Goal: Task Accomplishment & Management: Complete application form

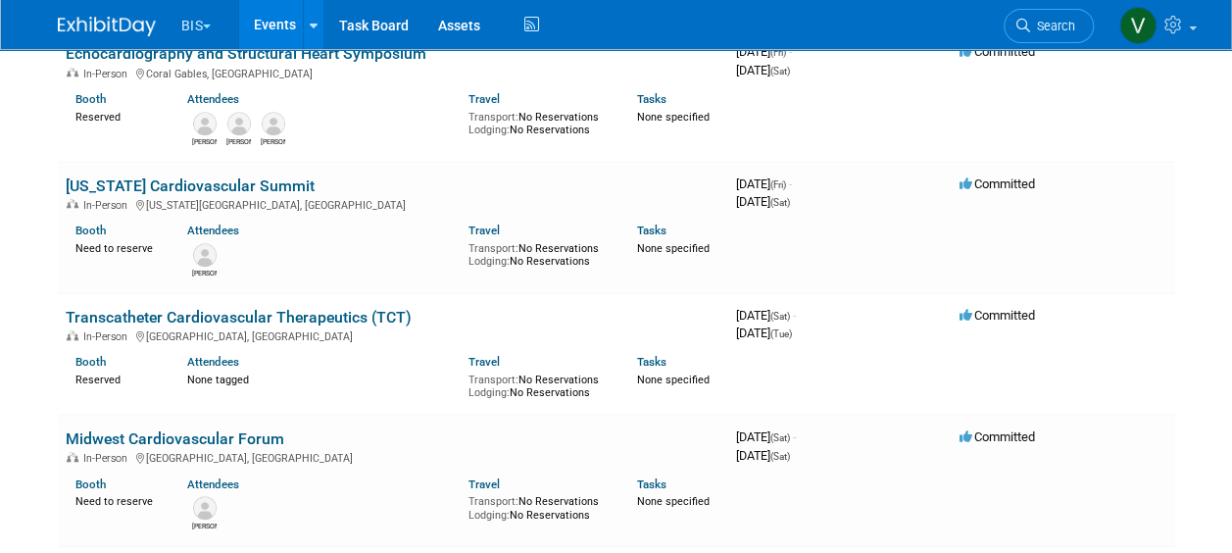
scroll to position [800, 0]
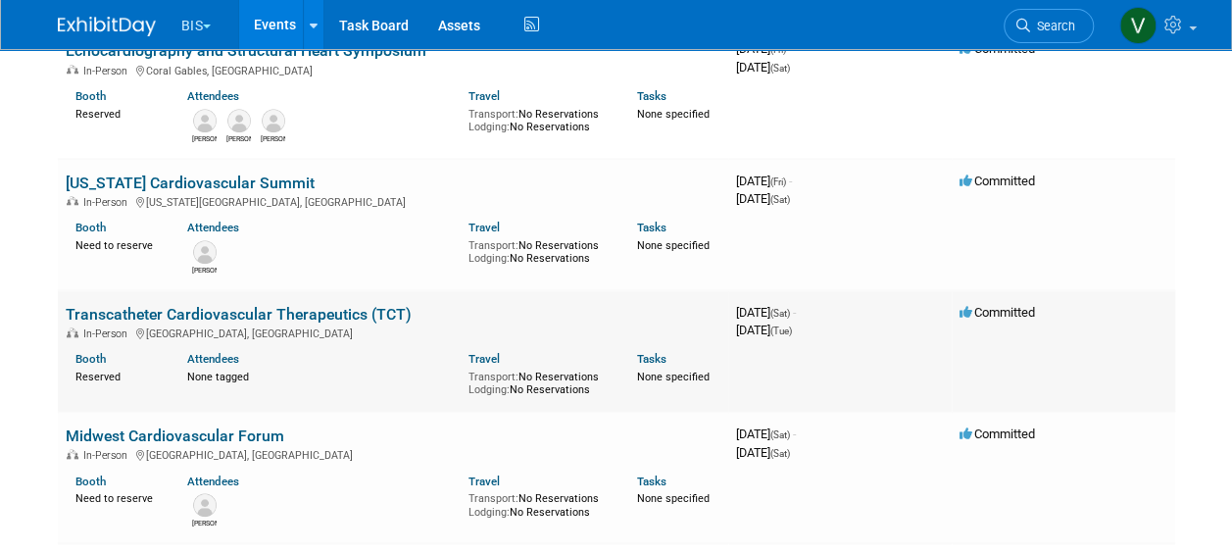
click at [330, 308] on link "Transcatheter Cardiovascular Therapeutics (TCT)" at bounding box center [239, 314] width 346 height 19
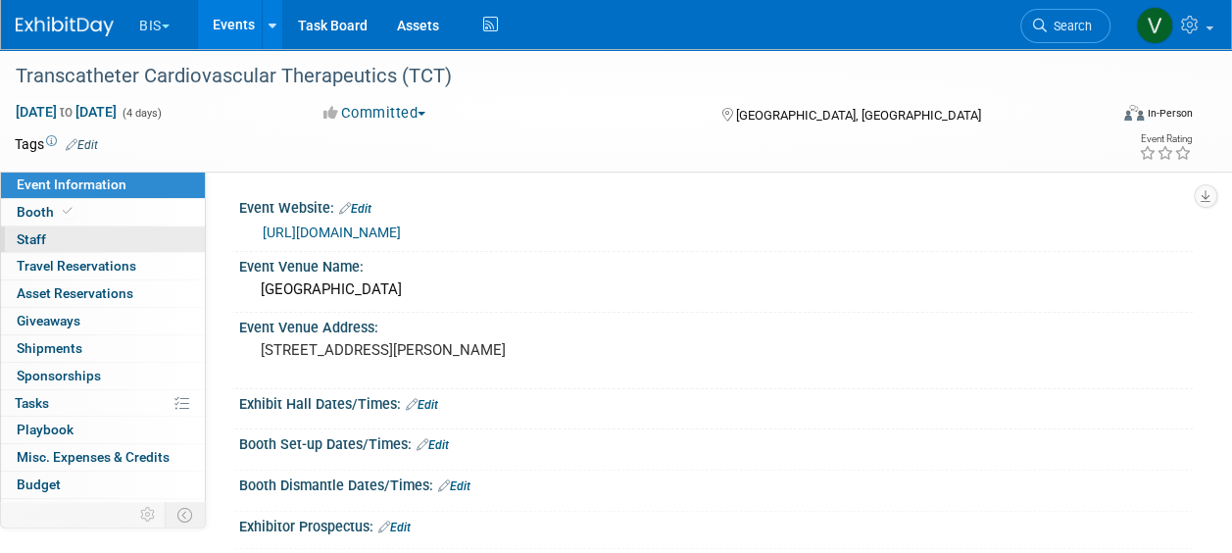
click at [35, 249] on link "0 Staff 0" at bounding box center [103, 239] width 204 height 26
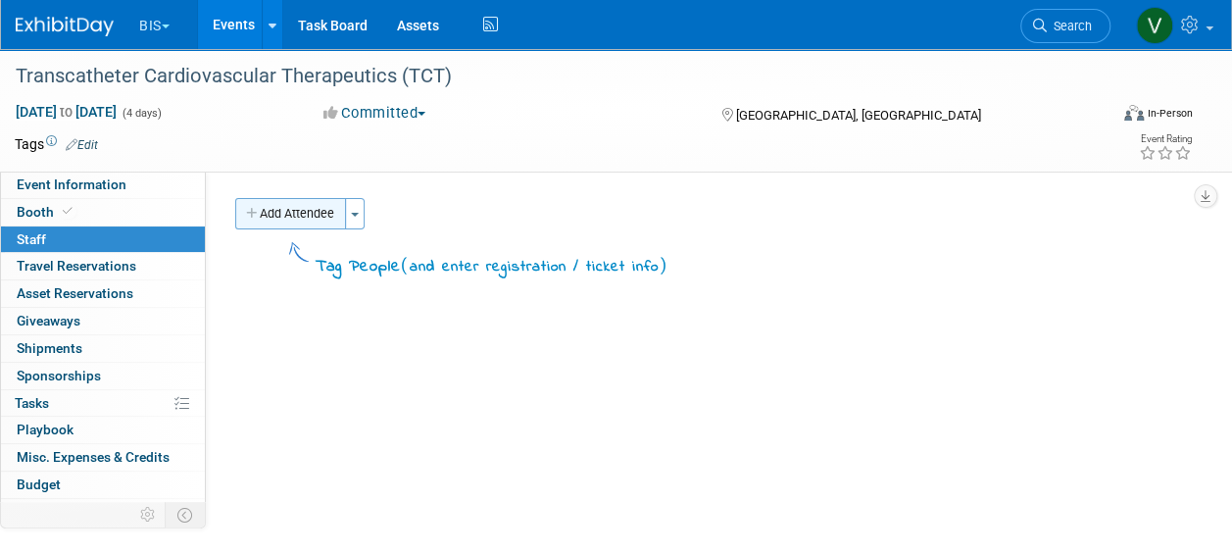
click at [284, 218] on button "Add Attendee" at bounding box center [290, 213] width 111 height 31
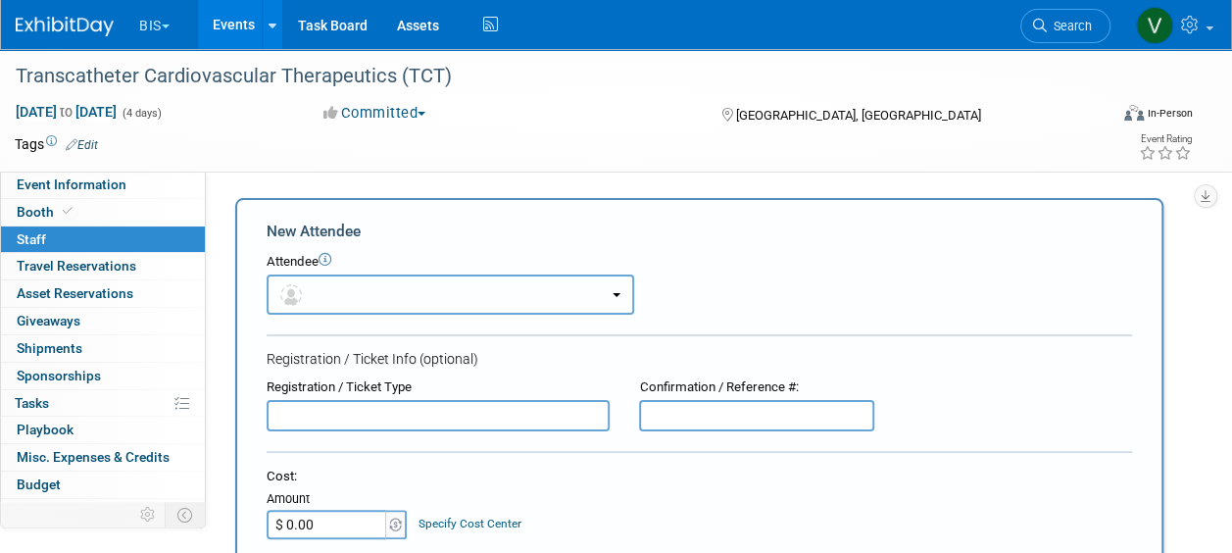
click at [441, 301] on button "button" at bounding box center [451, 294] width 368 height 40
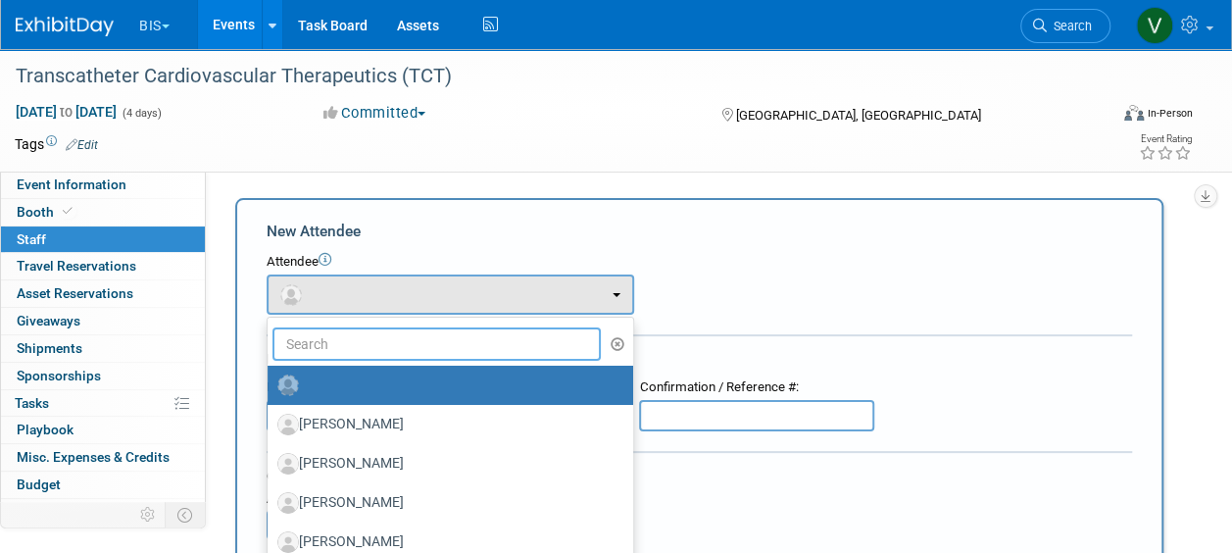
click at [429, 330] on input "text" at bounding box center [436, 343] width 328 height 33
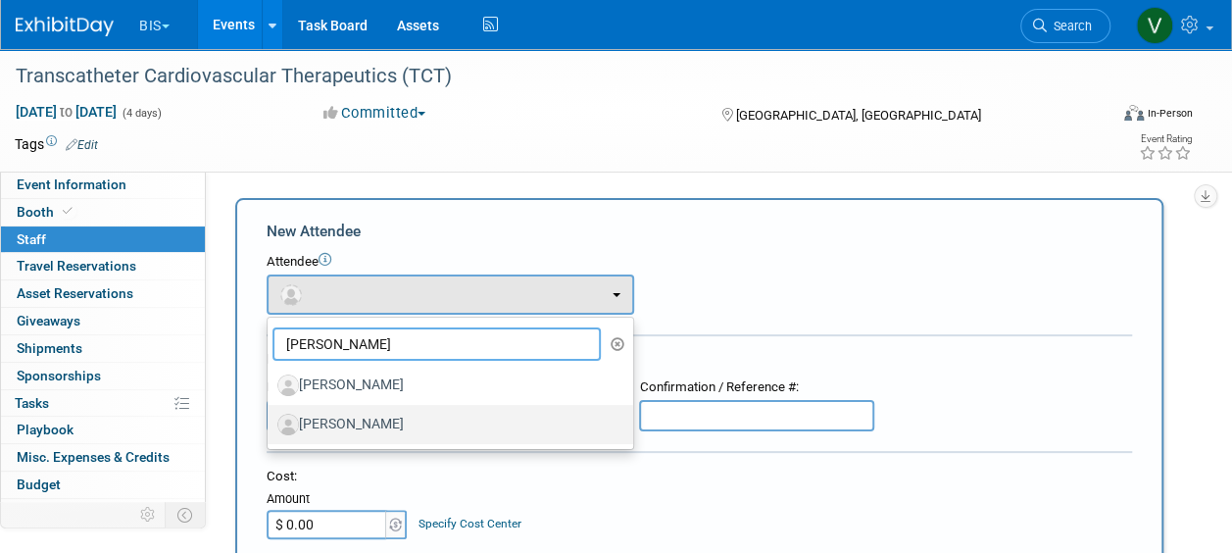
type input "[PERSON_NAME]"
click at [400, 421] on label "Joe Alfaro" at bounding box center [445, 424] width 336 height 31
click at [271, 421] on input "Joe Alfaro" at bounding box center [264, 422] width 13 height 13
select select "ec3ec196-5845-411b-a621-3973cfa7ea2e"
select select "4"
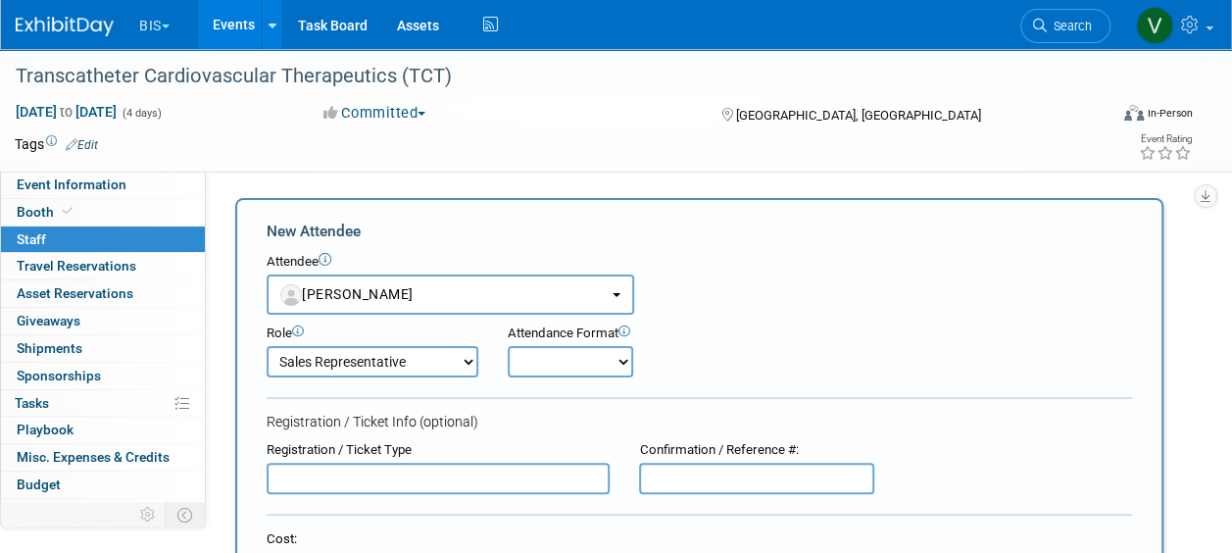
click at [594, 370] on select "Onsite Remote" at bounding box center [570, 361] width 125 height 31
select select "1"
click at [508, 346] on select "Onsite Remote" at bounding box center [570, 361] width 125 height 31
drag, startPoint x: 1229, startPoint y: 218, endPoint x: 1215, endPoint y: 384, distance: 167.2
click at [1215, 384] on div "Event Information Event Info Booth Booth 0 Staff 0 Staff 0 Travel Reservations …" at bounding box center [616, 547] width 1232 height 996
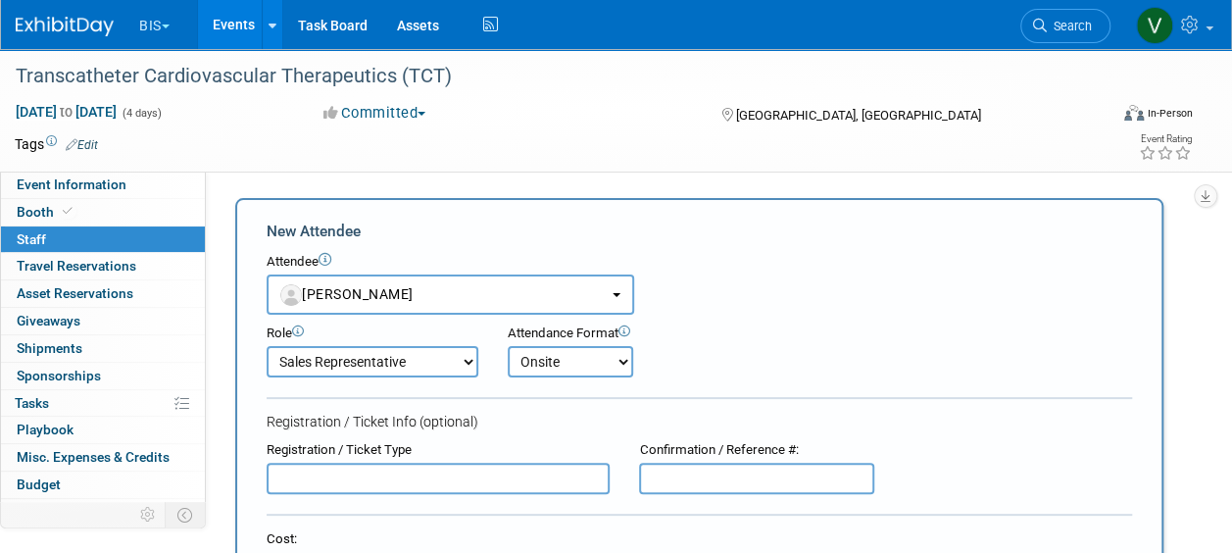
drag, startPoint x: 1215, startPoint y: 384, endPoint x: 1180, endPoint y: 304, distance: 87.8
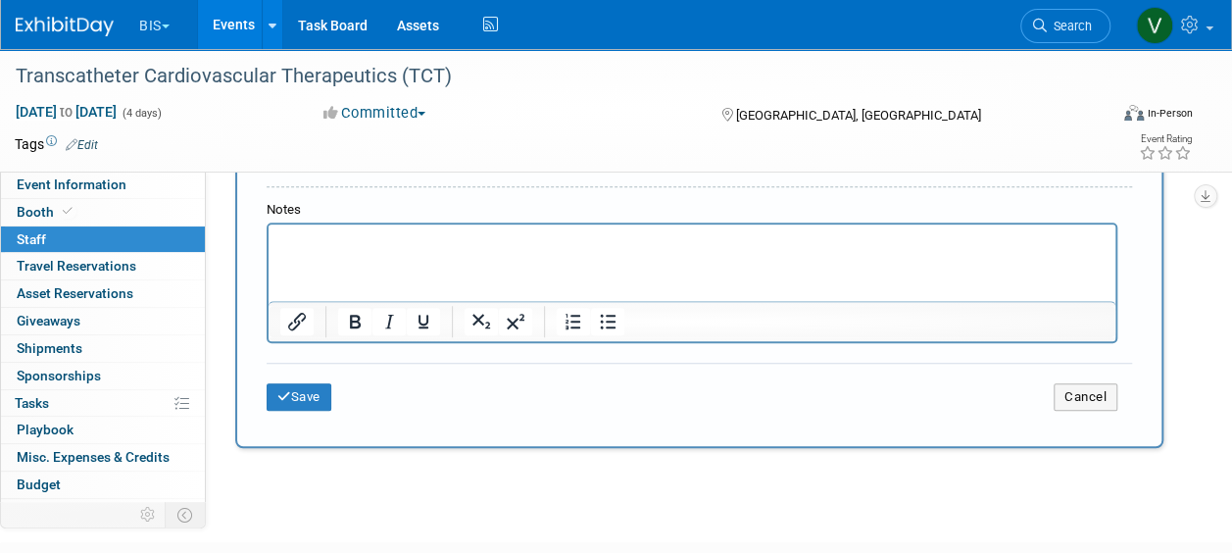
scroll to position [598, 0]
click at [316, 414] on div "Save Cancel" at bounding box center [699, 396] width 865 height 63
click at [314, 397] on button "Save" at bounding box center [299, 398] width 65 height 27
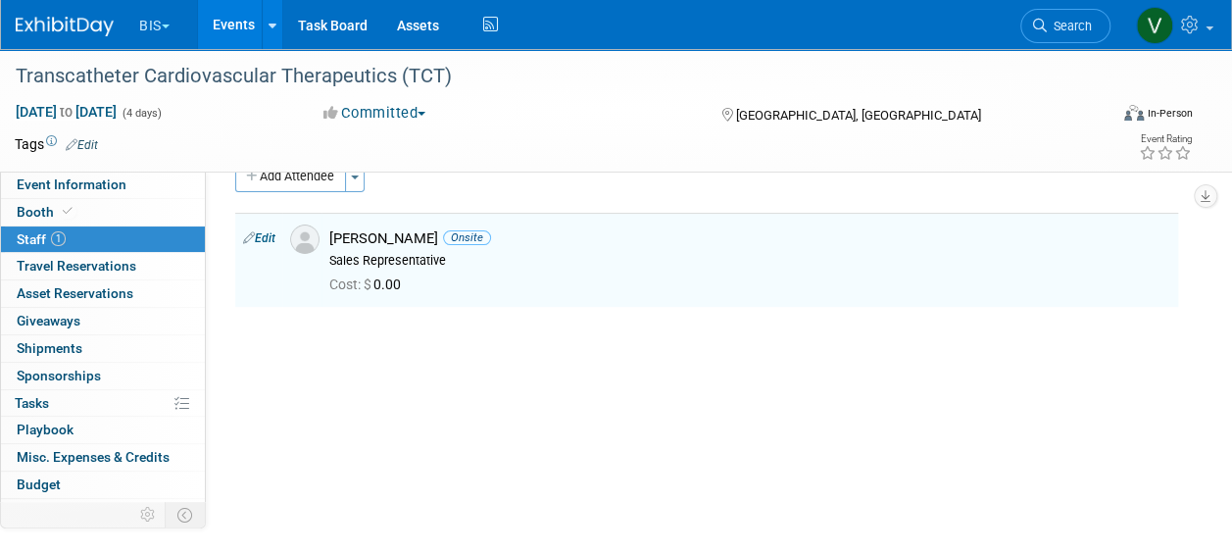
scroll to position [0, 0]
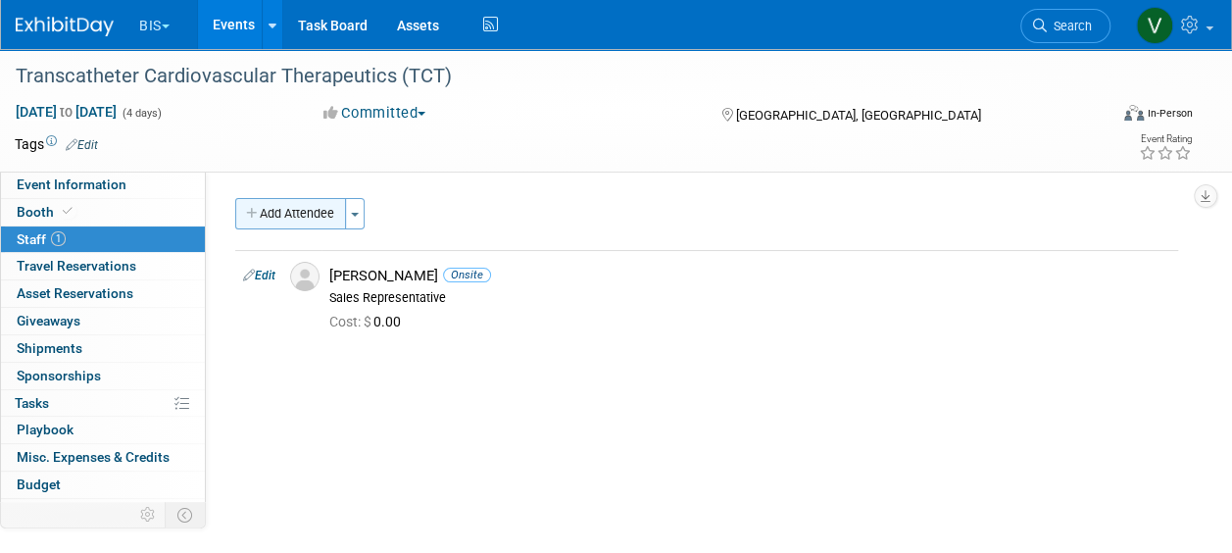
click at [274, 223] on button "Add Attendee" at bounding box center [290, 213] width 111 height 31
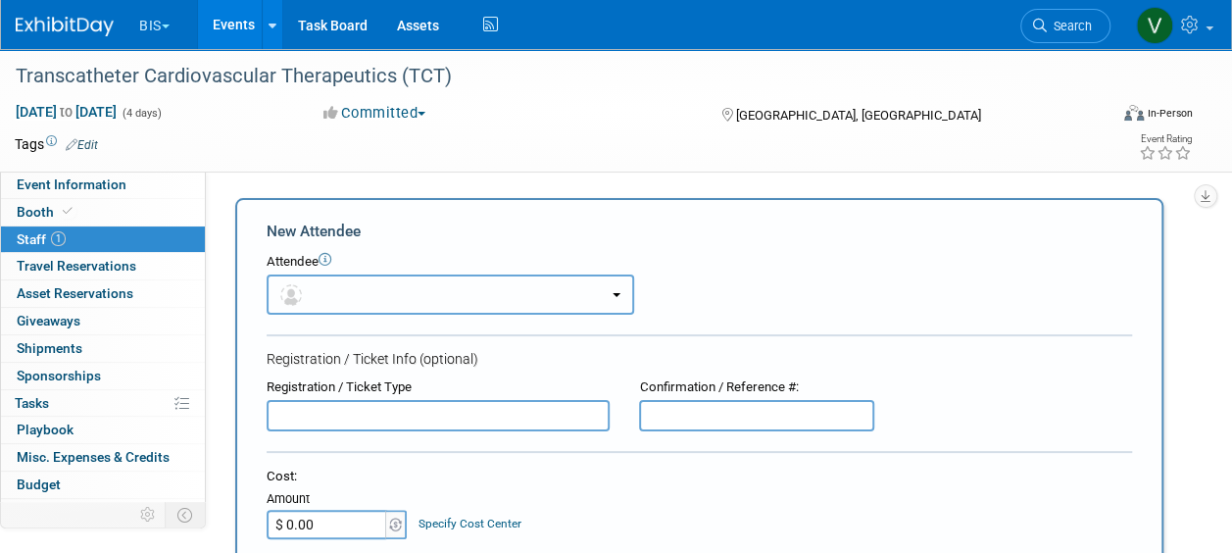
click at [329, 280] on button "button" at bounding box center [451, 294] width 368 height 40
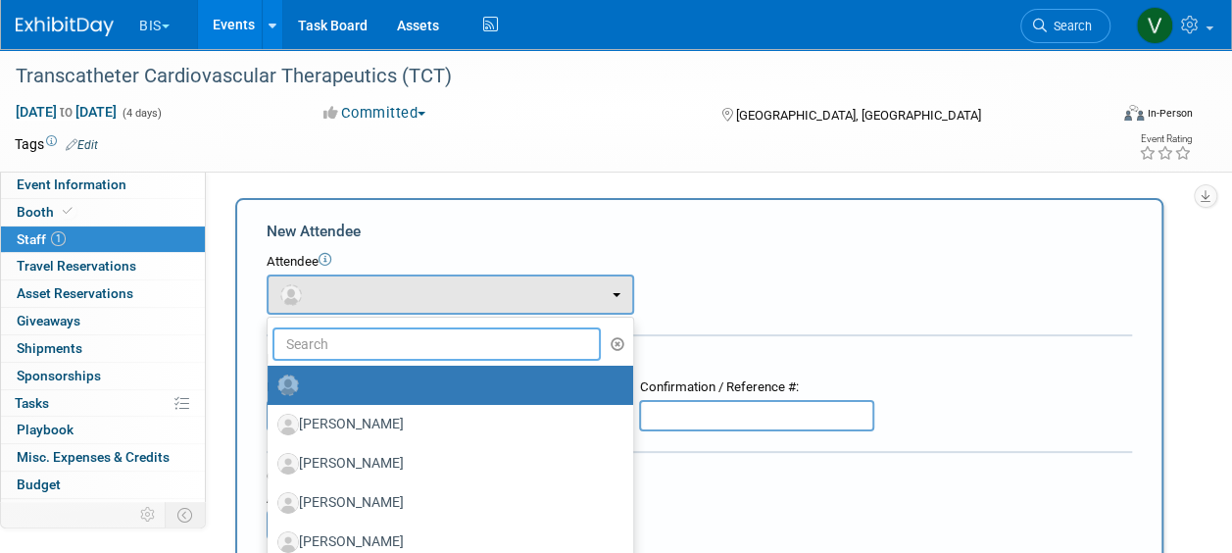
click at [357, 353] on input "text" at bounding box center [436, 343] width 328 height 33
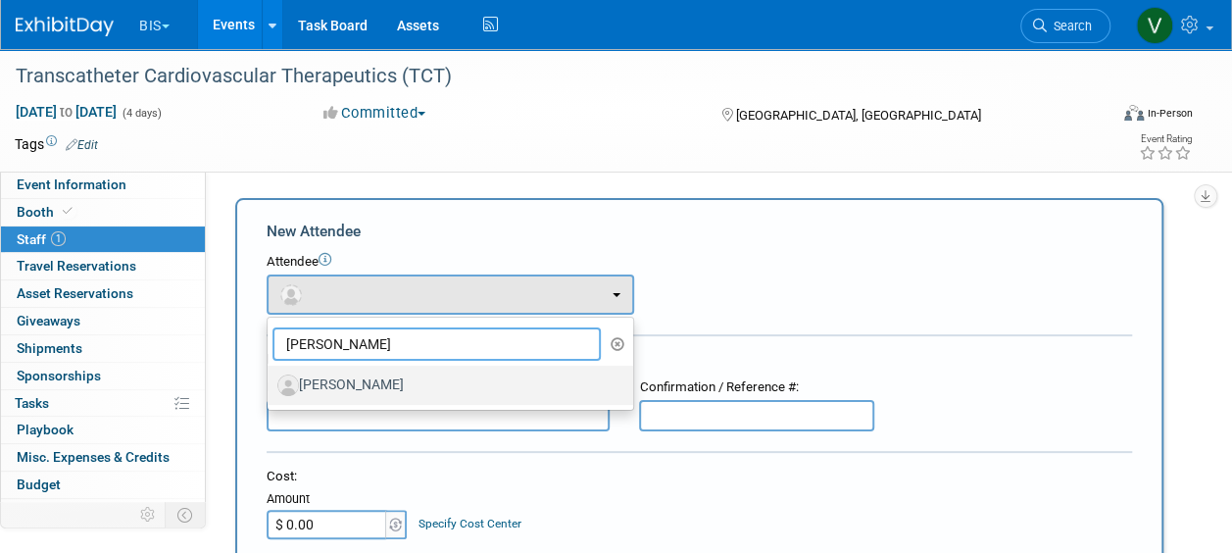
type input "melanie"
click at [376, 384] on label "Melanie Maese" at bounding box center [445, 385] width 336 height 31
click at [271, 384] on input "Melanie Maese" at bounding box center [264, 382] width 13 height 13
select select "04ecb203-4867-4b7a-b37e-a7a8abc5df30"
select select "4"
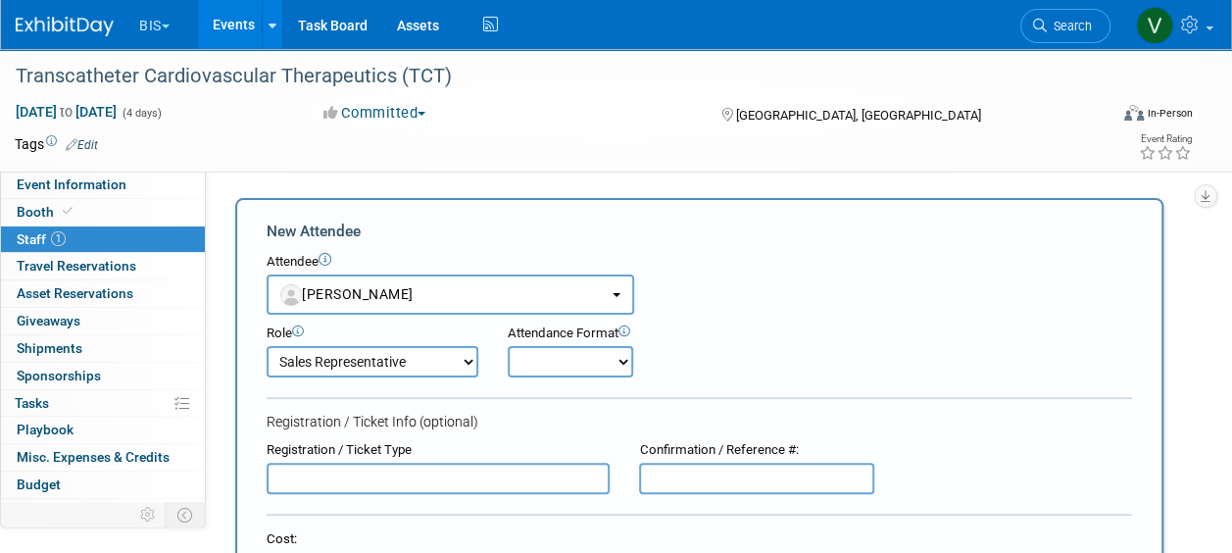
click at [555, 352] on select "Onsite Remote" at bounding box center [570, 361] width 125 height 31
select select "1"
click at [508, 346] on select "Onsite Remote" at bounding box center [570, 361] width 125 height 31
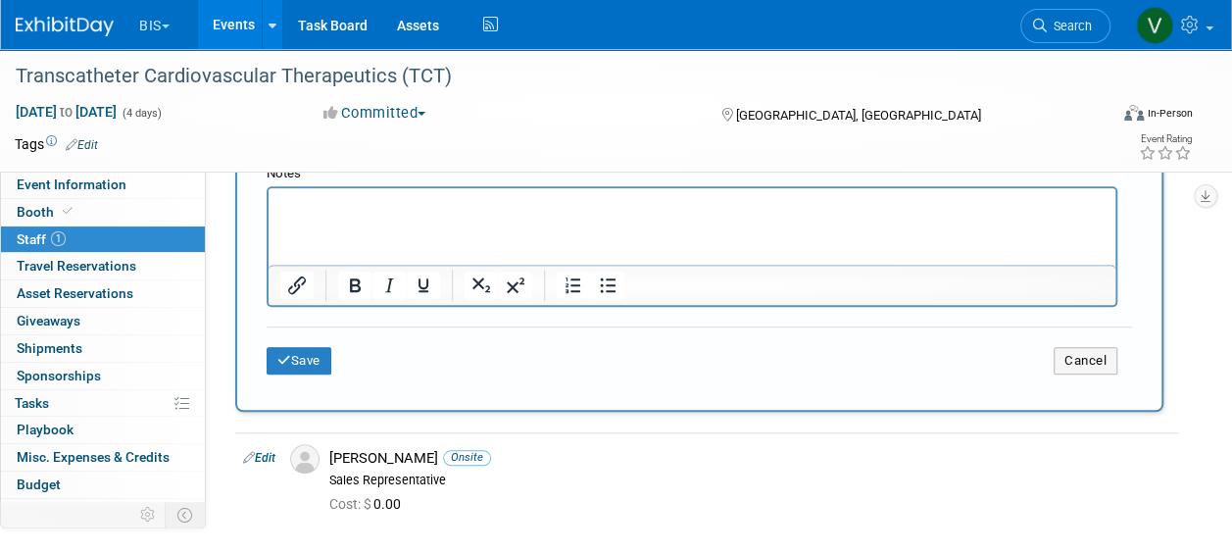
scroll to position [672, 0]
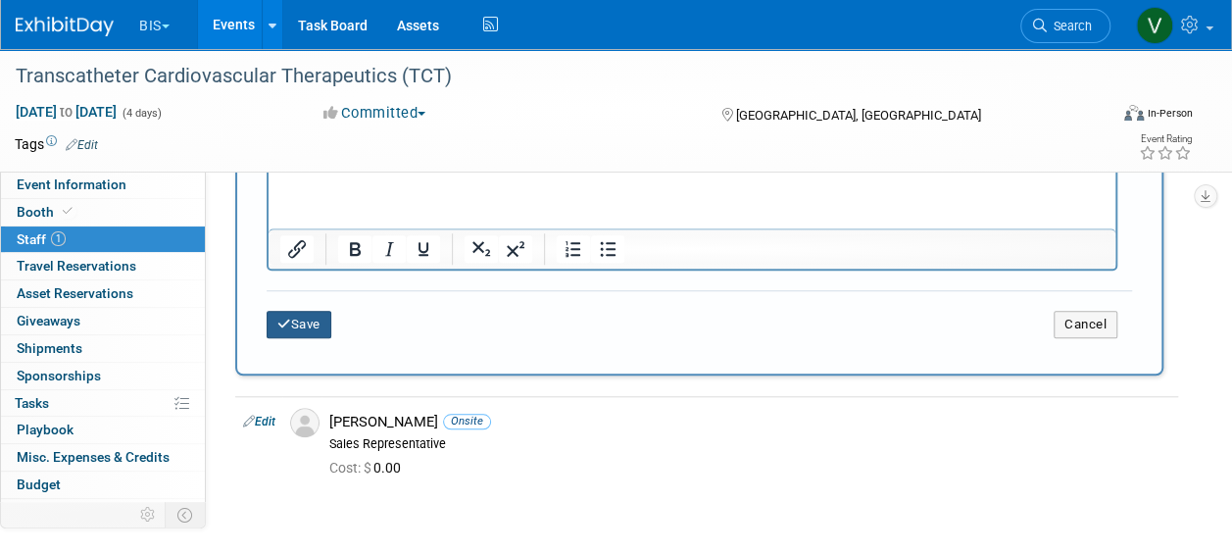
click at [331, 327] on button "Save" at bounding box center [299, 324] width 65 height 27
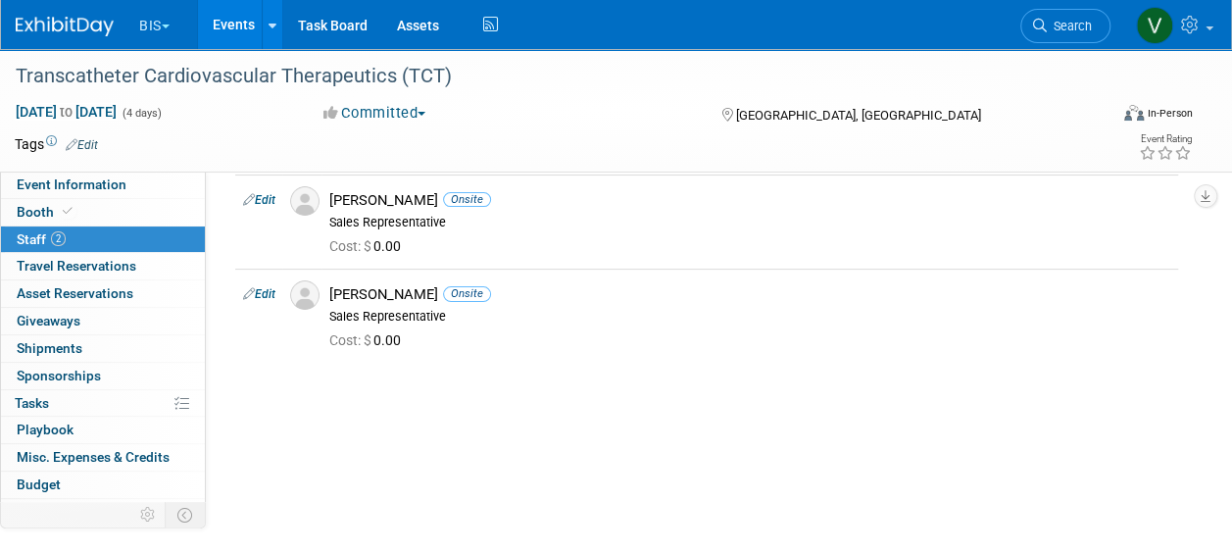
scroll to position [0, 0]
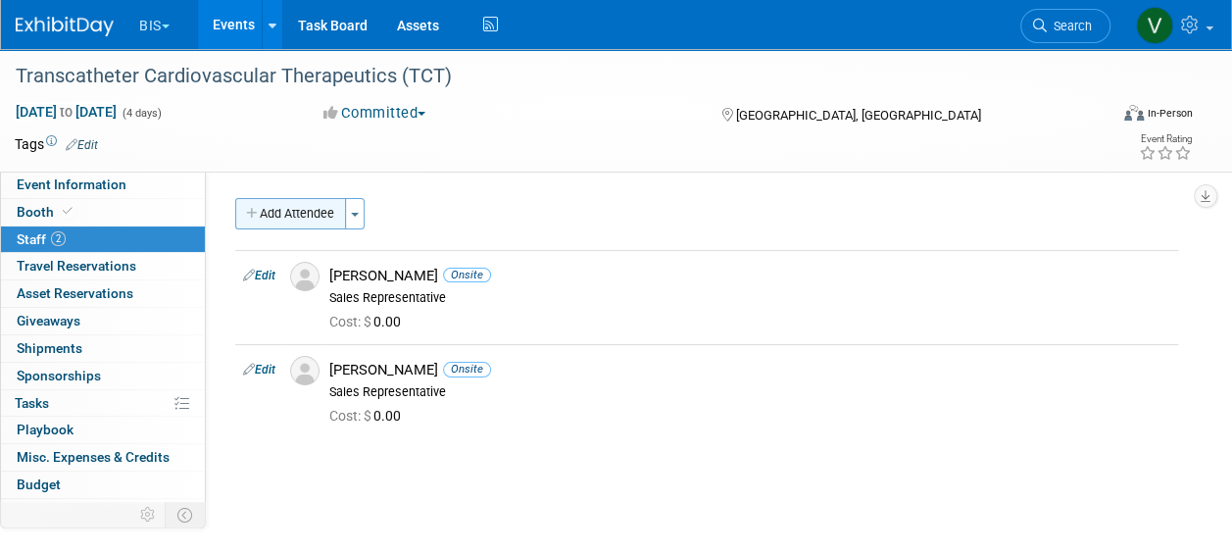
click at [337, 218] on button "Add Attendee" at bounding box center [290, 213] width 111 height 31
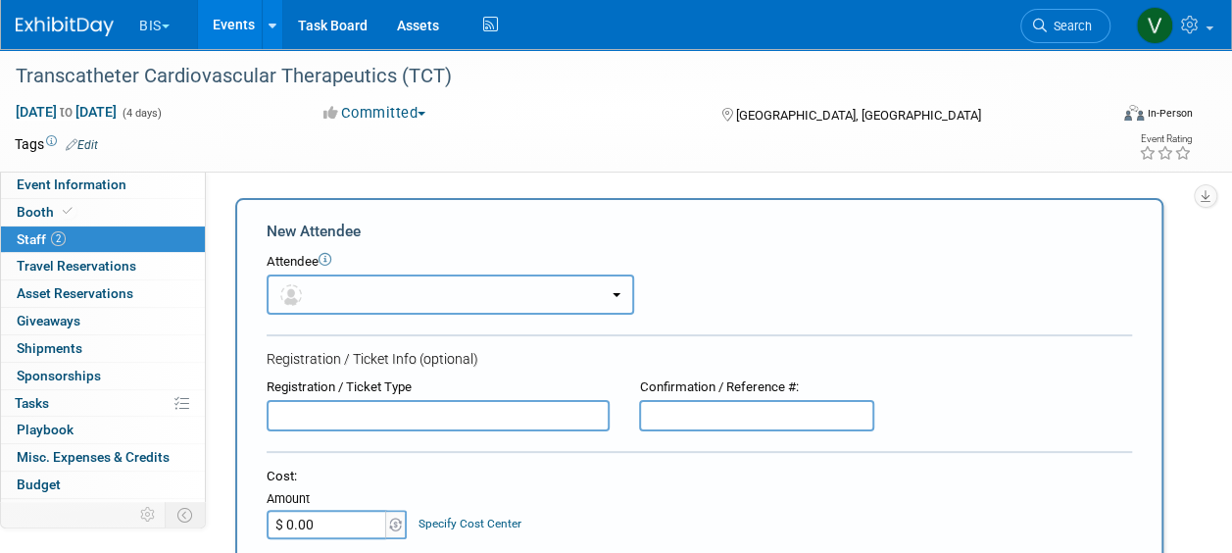
click at [360, 281] on button "button" at bounding box center [451, 294] width 368 height 40
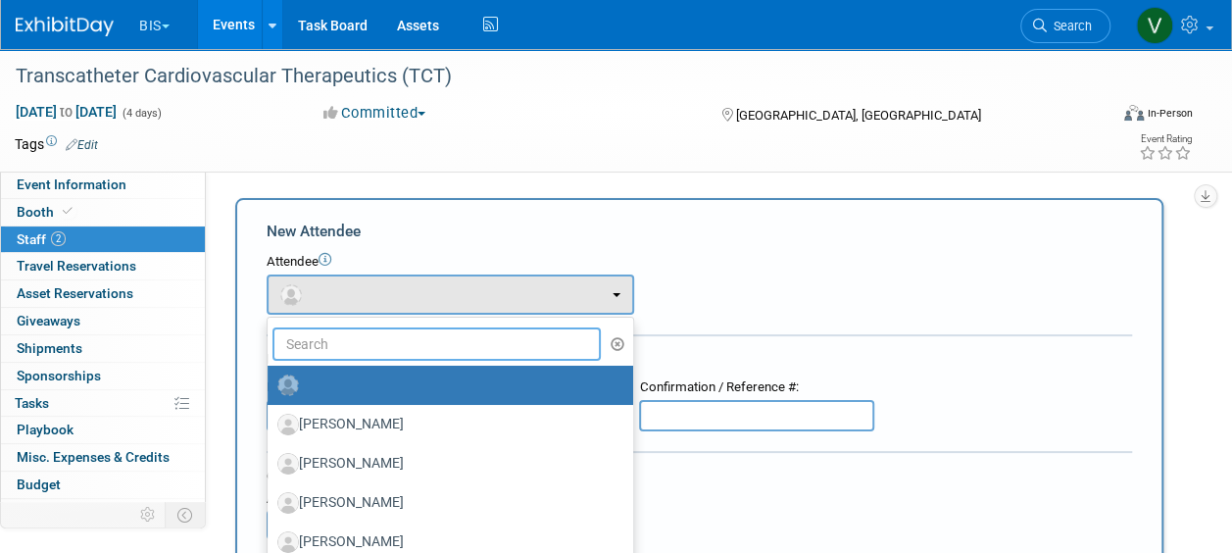
click at [358, 355] on input "text" at bounding box center [436, 343] width 328 height 33
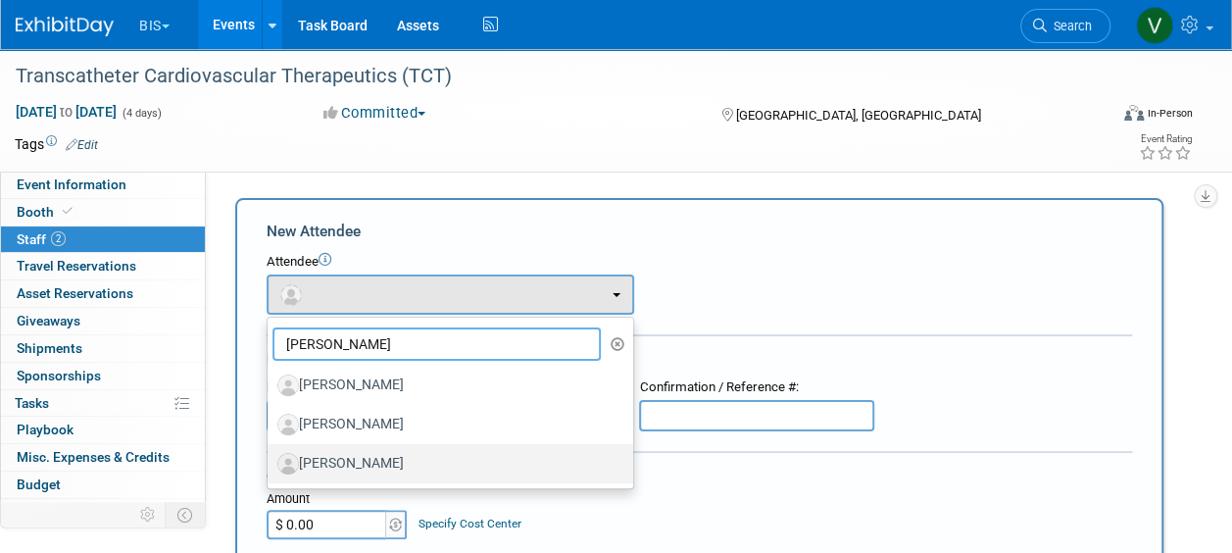
type input "kevin"
click at [403, 461] on label "Kevin O'Neill" at bounding box center [445, 463] width 336 height 31
click at [271, 461] on input "Kevin O'Neill" at bounding box center [264, 461] width 13 height 13
select select "6d829fe3-8830-4bb7-862c-e0cda26d4e32"
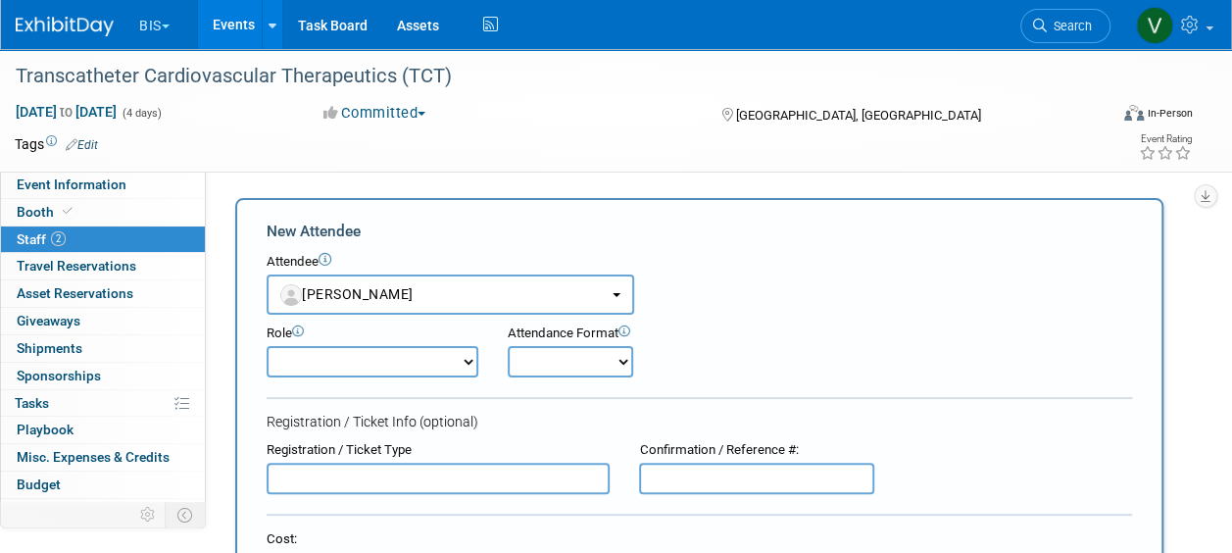
click at [597, 359] on select "Onsite Remote" at bounding box center [570, 361] width 125 height 31
select select "1"
click at [508, 346] on select "Onsite Remote" at bounding box center [570, 361] width 125 height 31
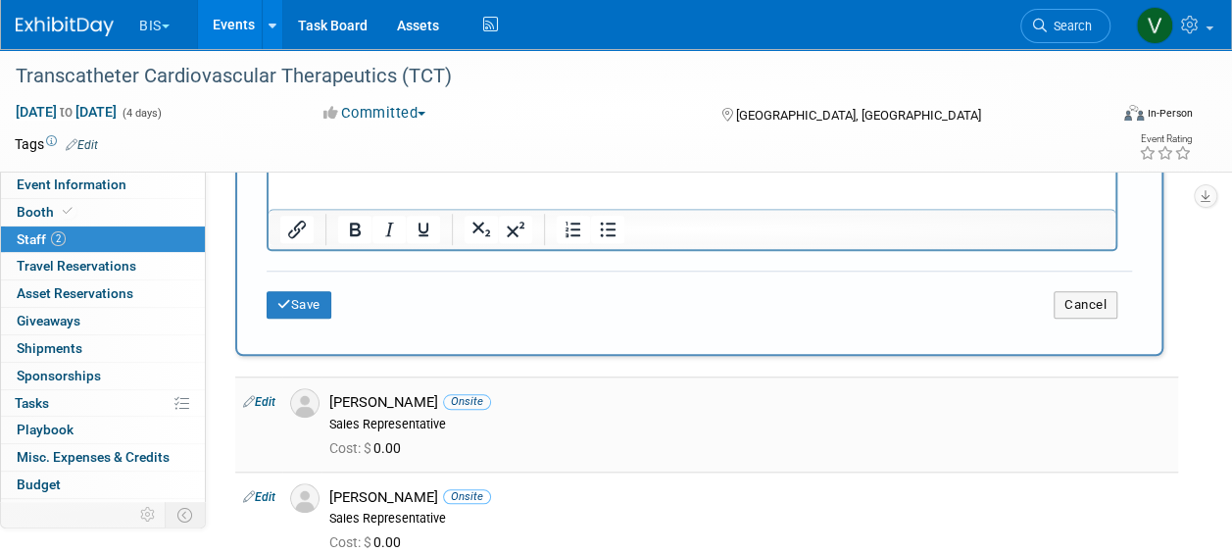
scroll to position [690, 0]
click at [306, 298] on button "Save" at bounding box center [299, 306] width 65 height 27
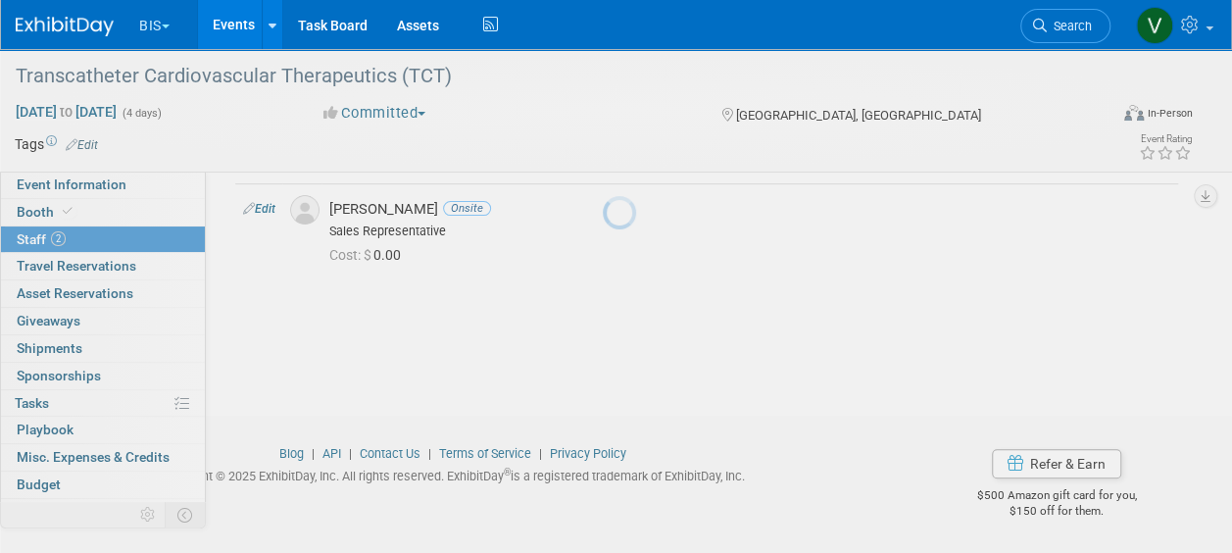
scroll to position [235, 0]
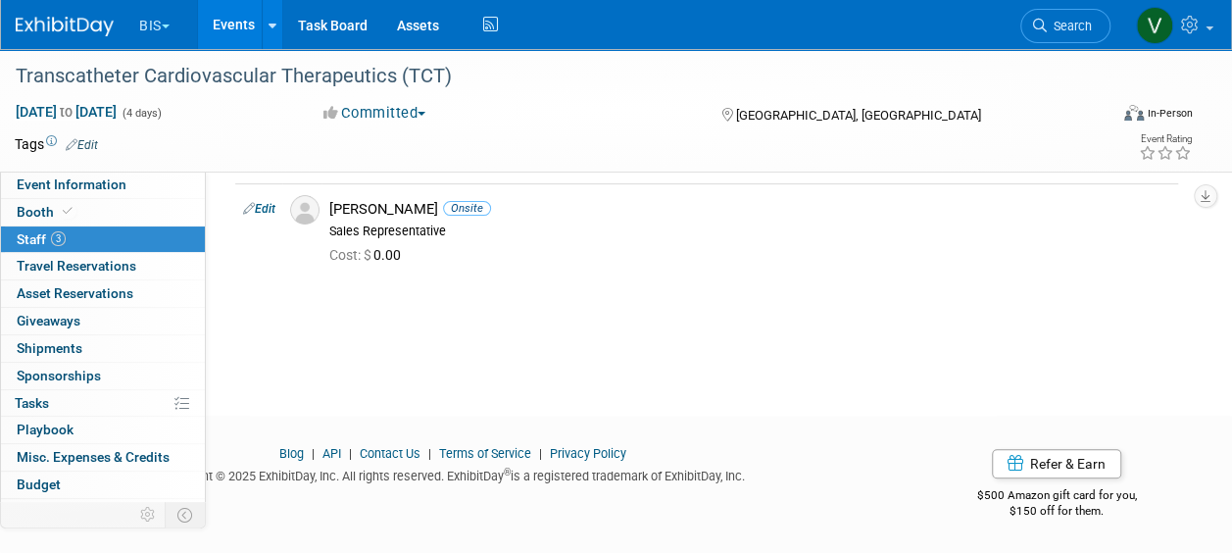
click at [92, 29] on img at bounding box center [65, 27] width 98 height 20
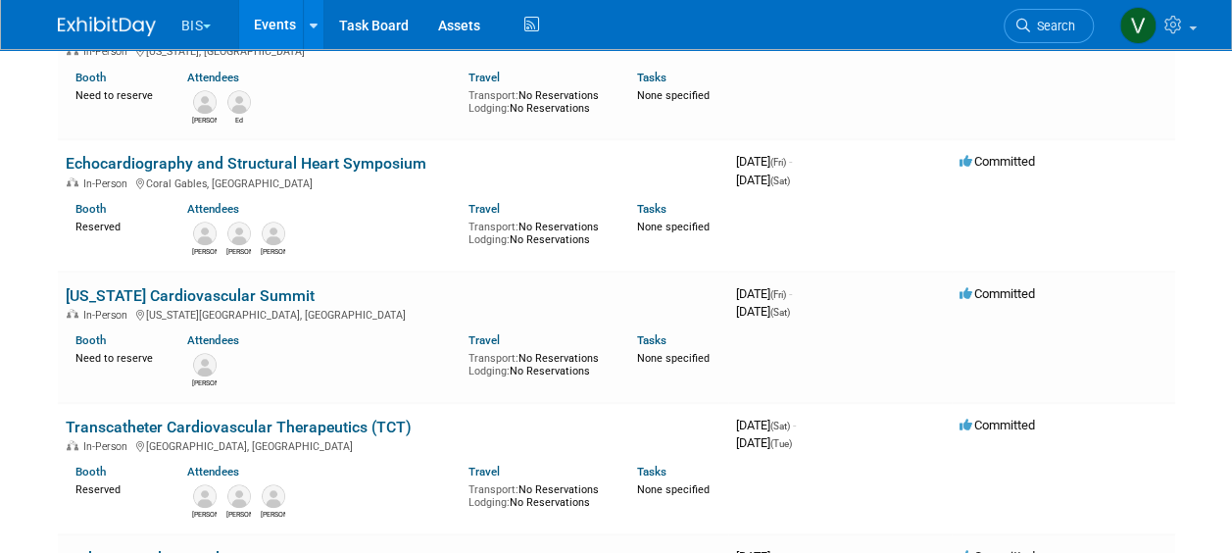
scroll to position [698, 0]
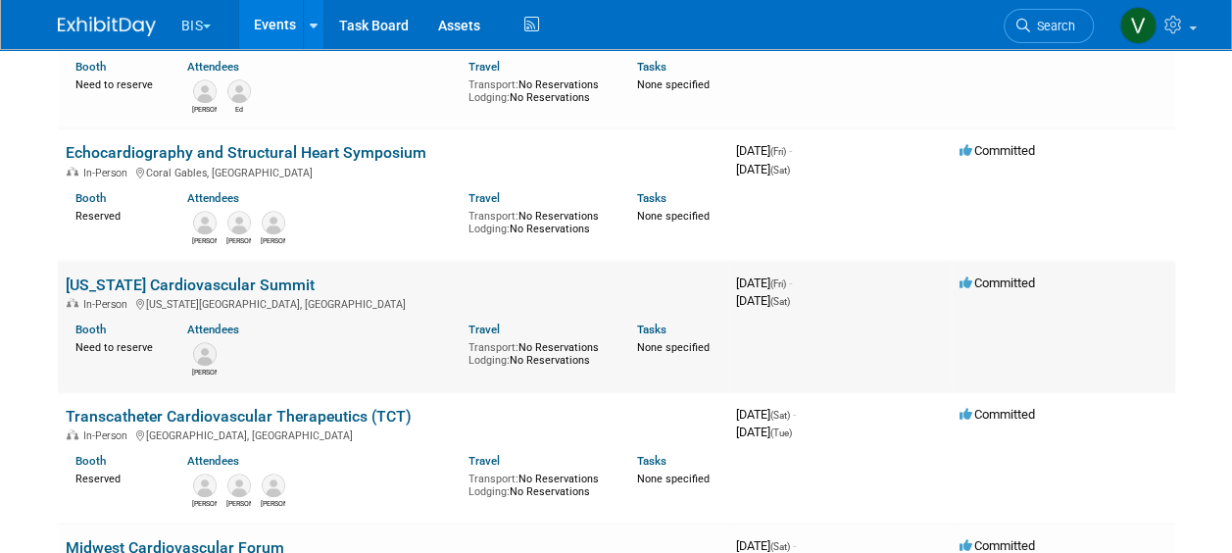
click at [216, 283] on link "[US_STATE] Cardiovascular Summit" at bounding box center [190, 284] width 249 height 19
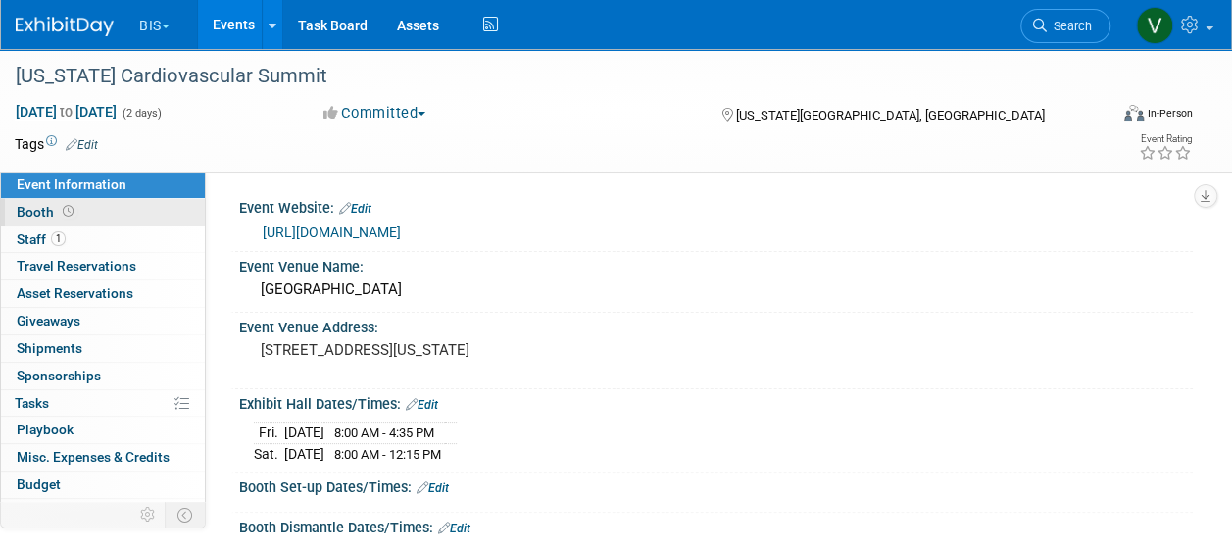
click at [59, 213] on span at bounding box center [68, 211] width 19 height 15
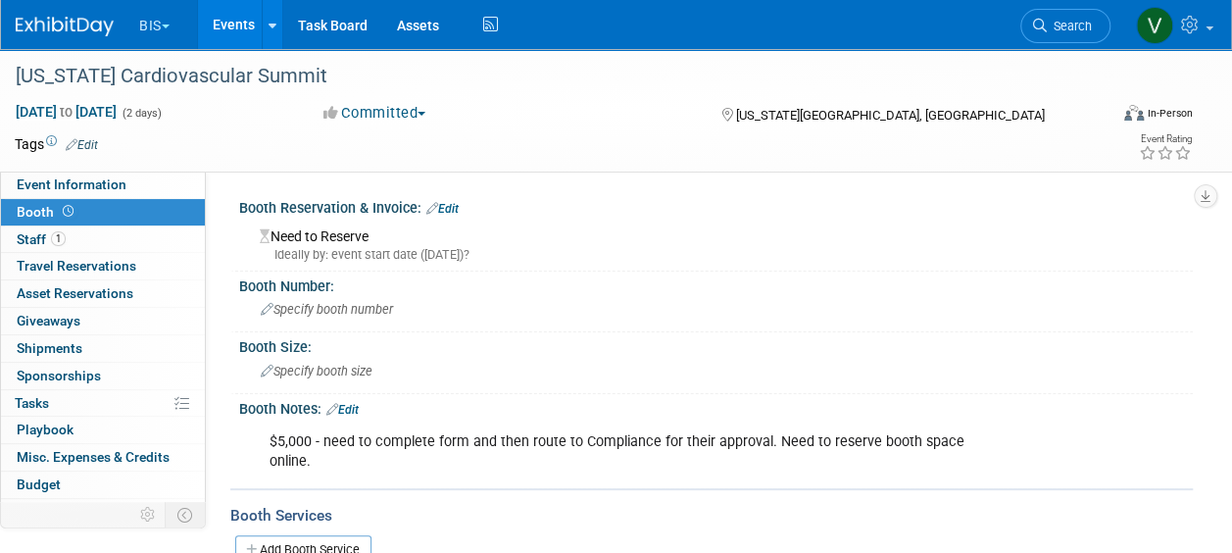
click at [357, 411] on link "Edit" at bounding box center [342, 410] width 32 height 14
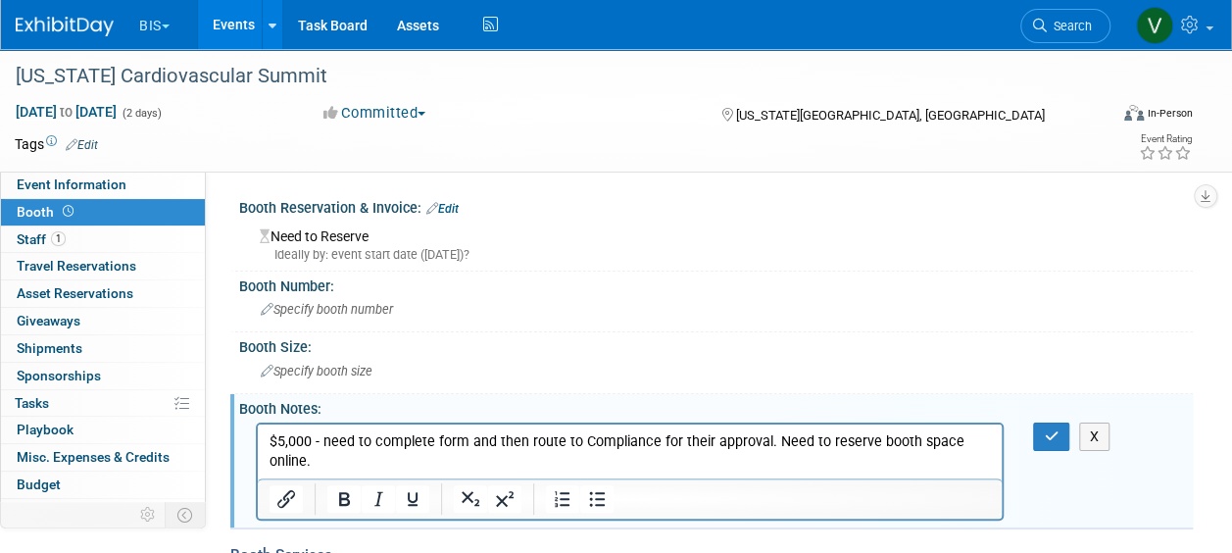
click at [390, 459] on p "$5,000 - need to complete form and then route to Compliance for their approval.…" at bounding box center [630, 450] width 721 height 39
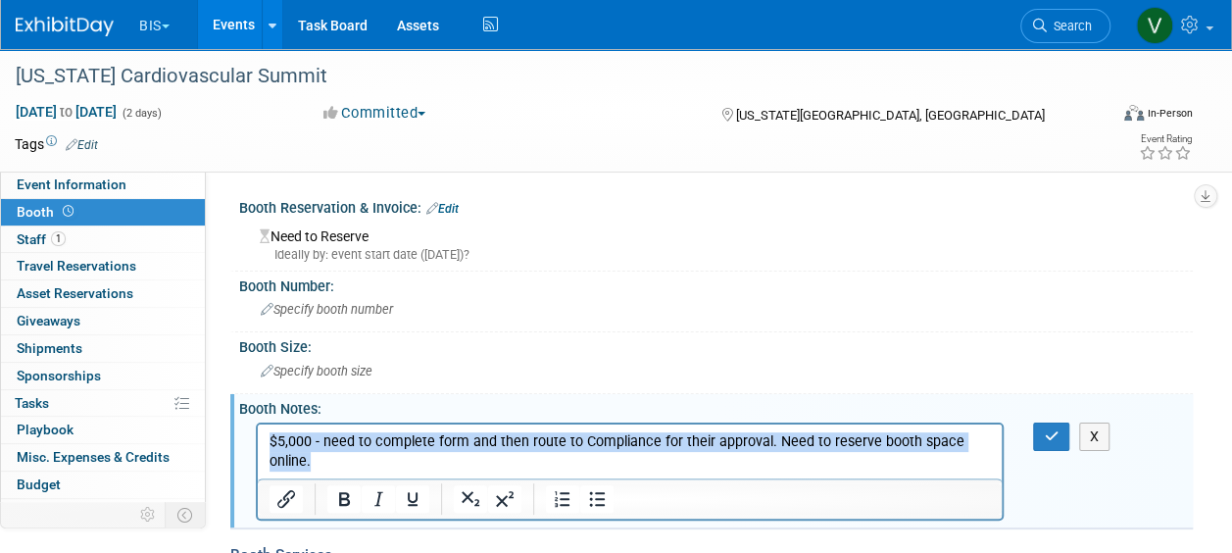
click at [390, 459] on p "$5,000 - need to complete form and then route to Compliance for their approval.…" at bounding box center [630, 450] width 721 height 39
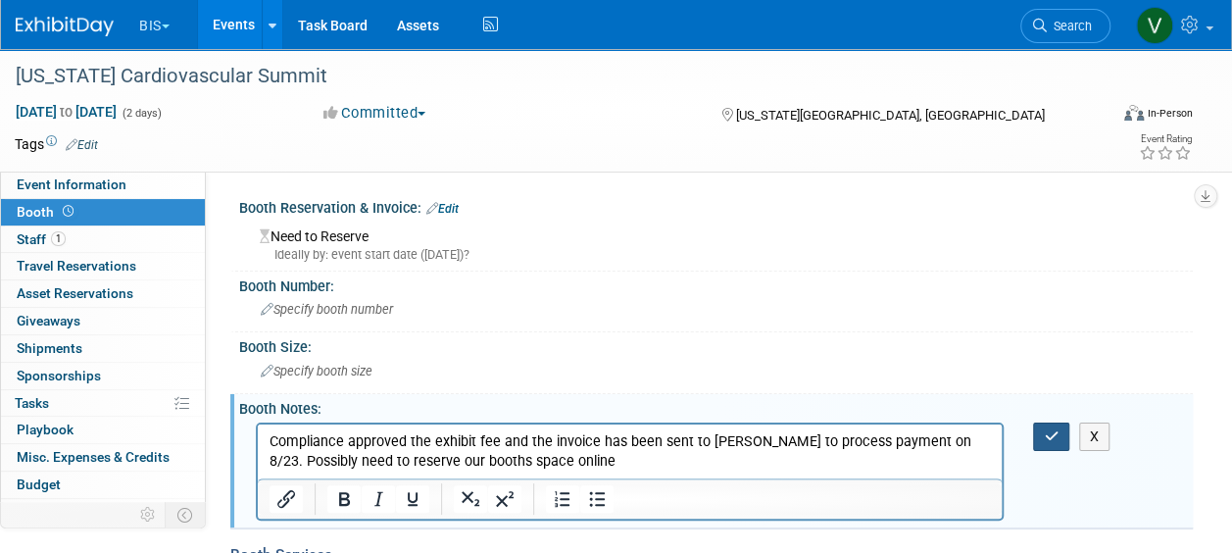
click at [1049, 425] on button "button" at bounding box center [1051, 436] width 36 height 28
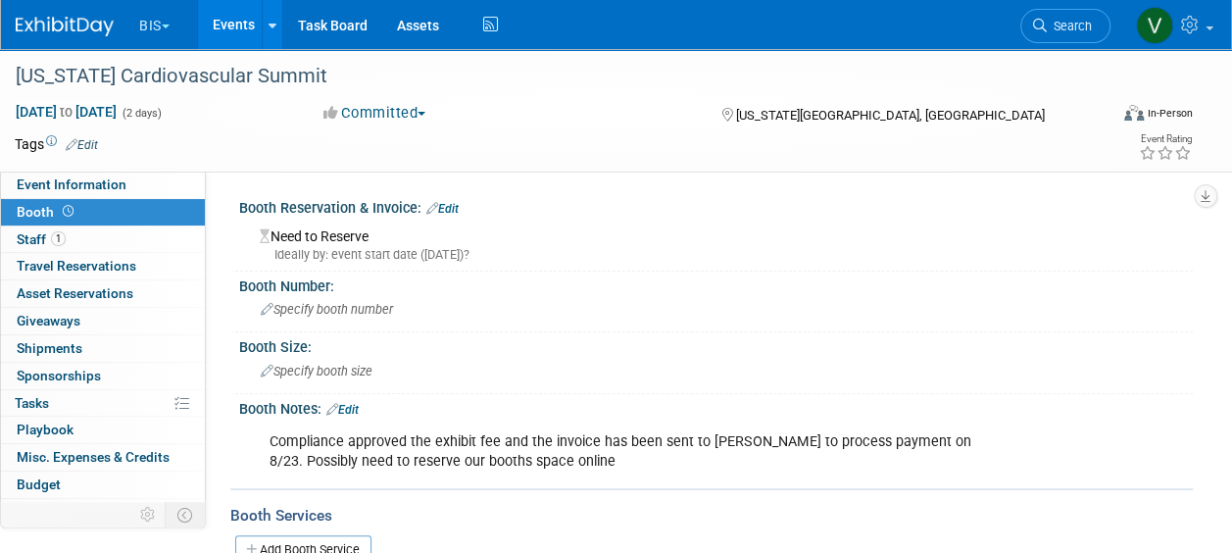
click at [226, 26] on link "Events" at bounding box center [234, 24] width 72 height 49
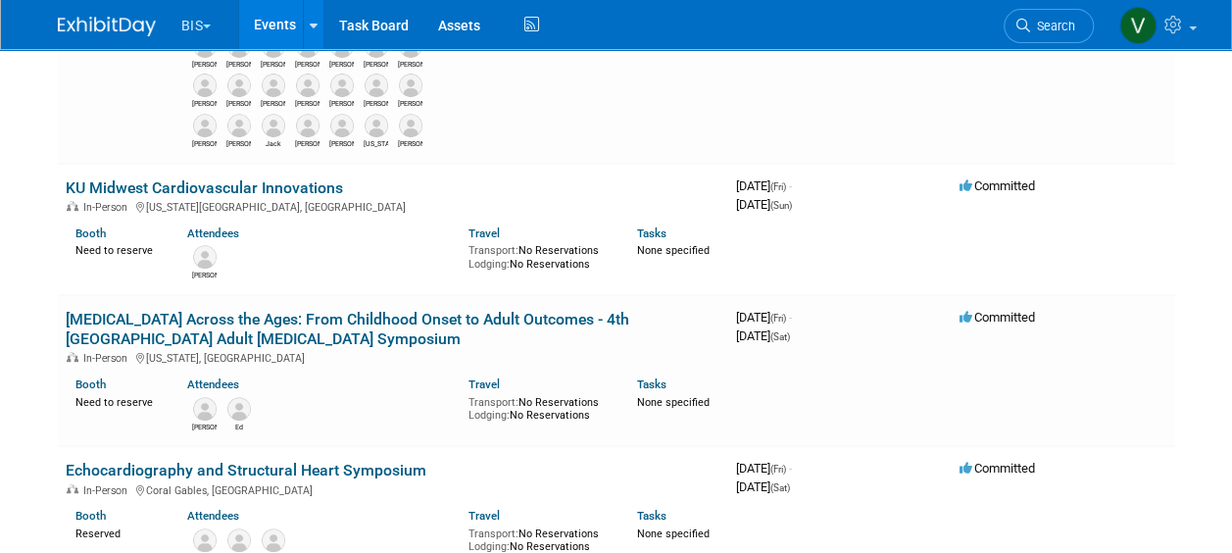
scroll to position [373, 0]
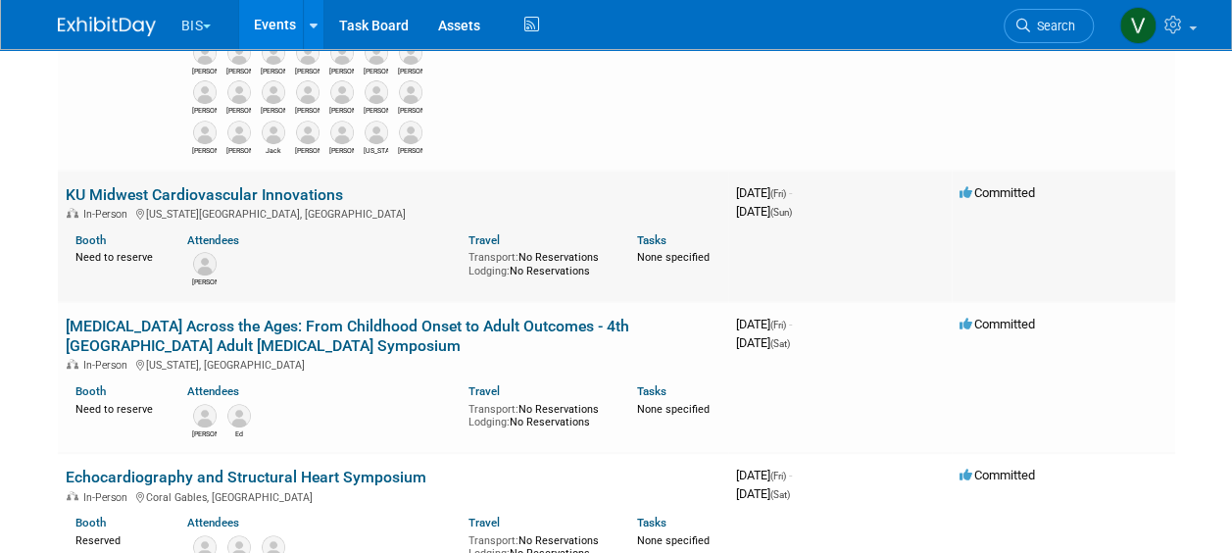
click at [261, 205] on div "In-Person [US_STATE][GEOGRAPHIC_DATA], [GEOGRAPHIC_DATA]" at bounding box center [393, 213] width 655 height 16
